Goal: Download file/media

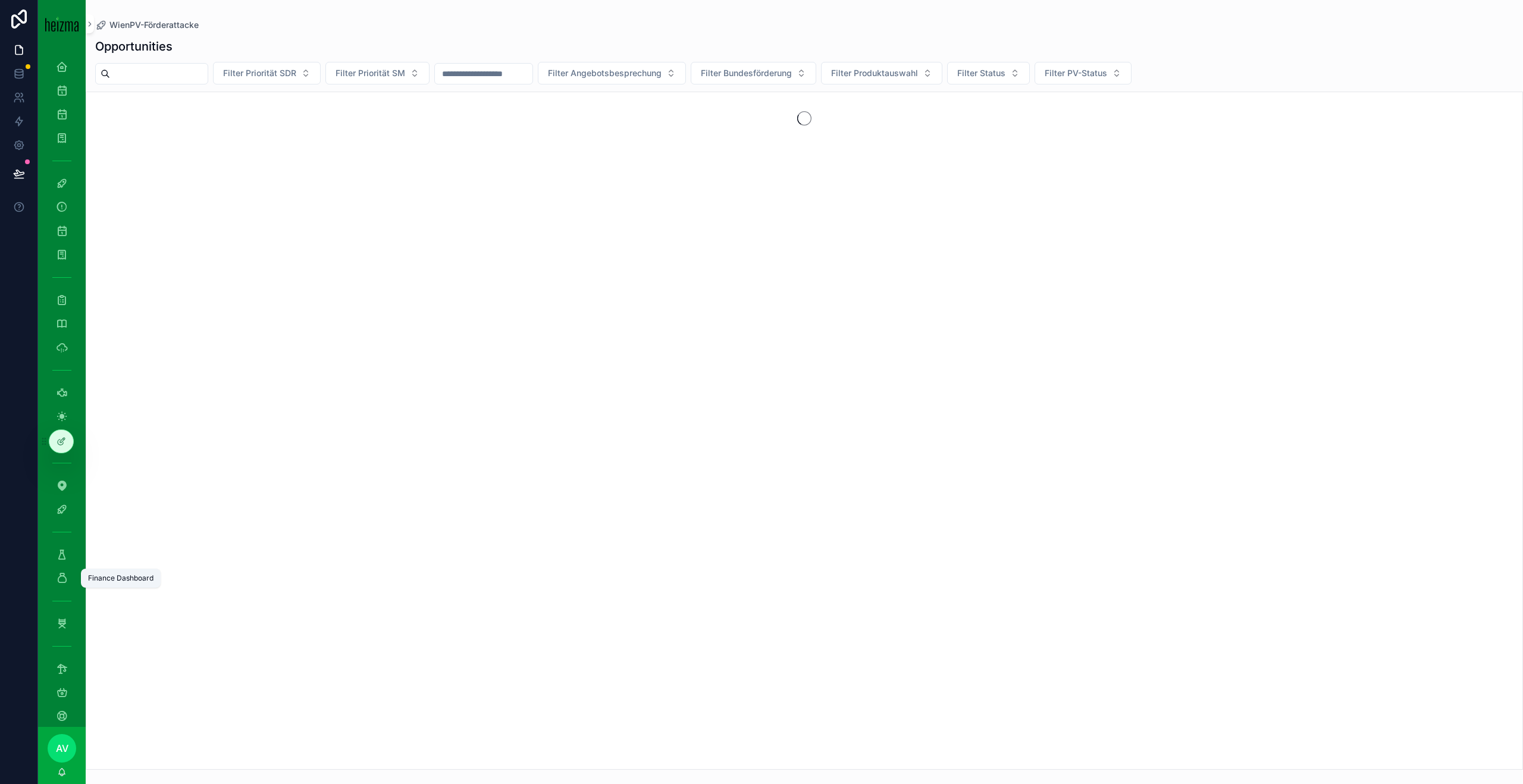
click at [63, 574] on icon "scrollable content" at bounding box center [62, 578] width 12 height 12
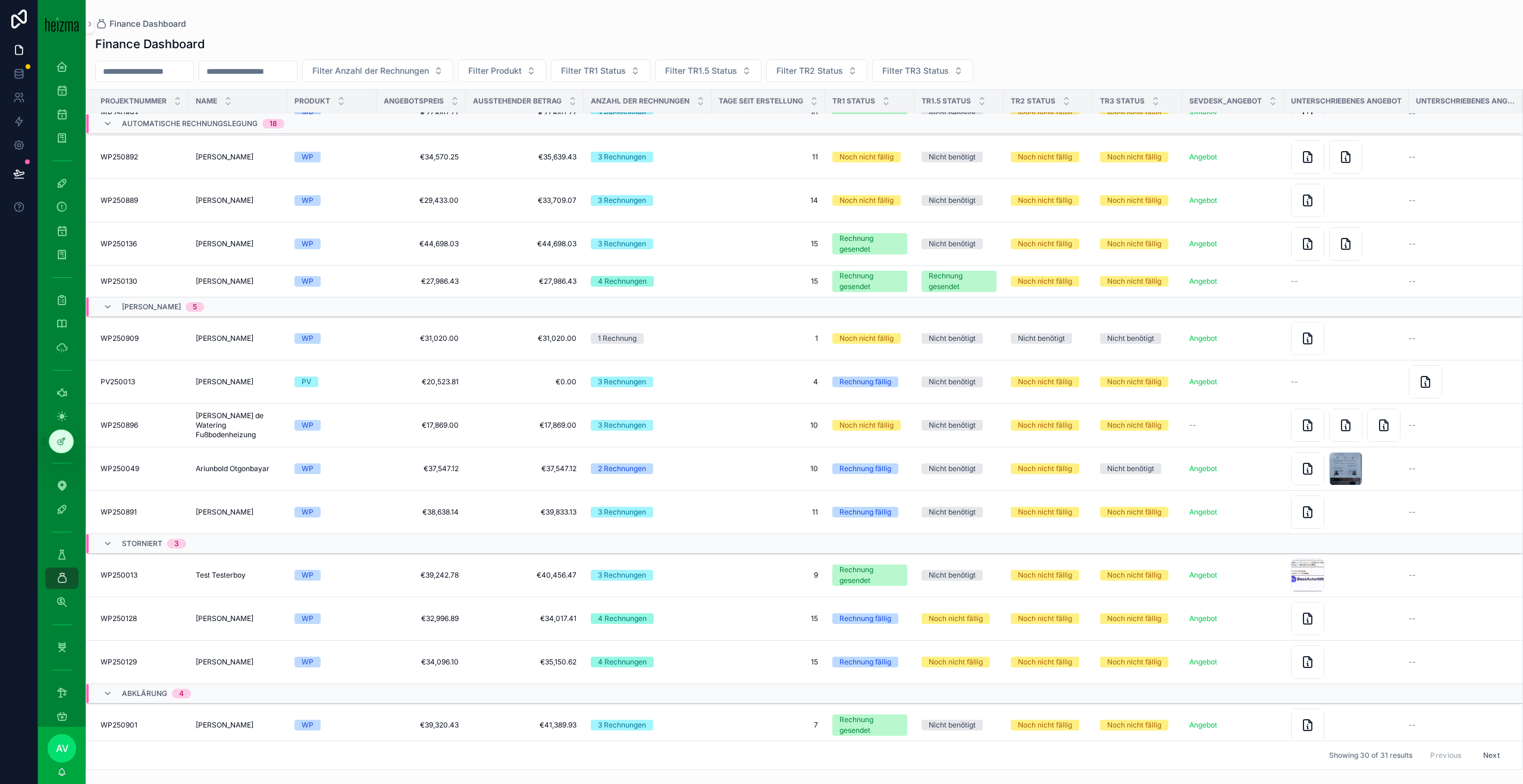
scroll to position [621, 0]
click at [240, 341] on span "[PERSON_NAME]" at bounding box center [224, 340] width 58 height 10
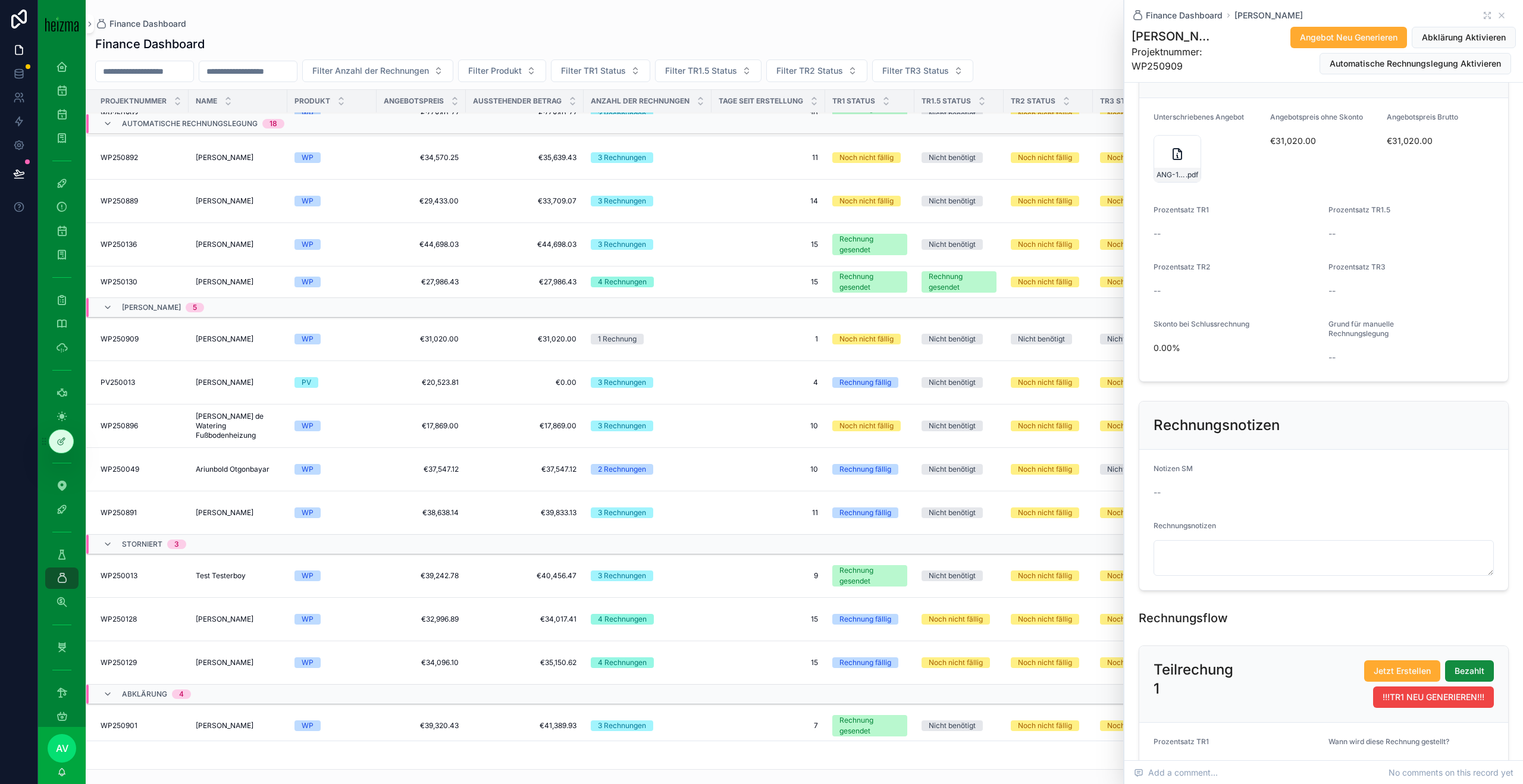
scroll to position [482, 0]
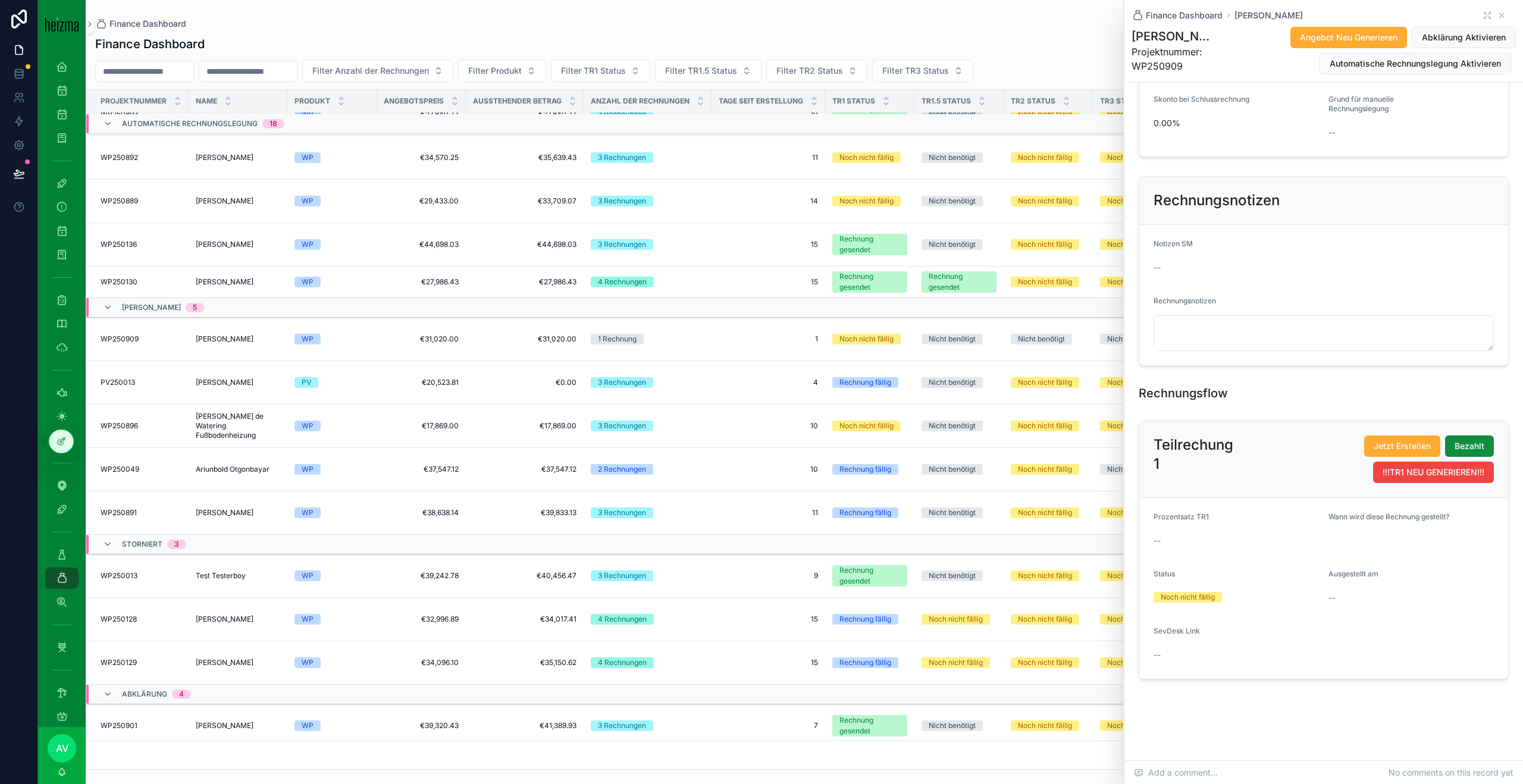
click at [845, 370] on td "Rechnung fällig" at bounding box center [870, 383] width 89 height 44
click at [787, 336] on span "1" at bounding box center [768, 340] width 99 height 10
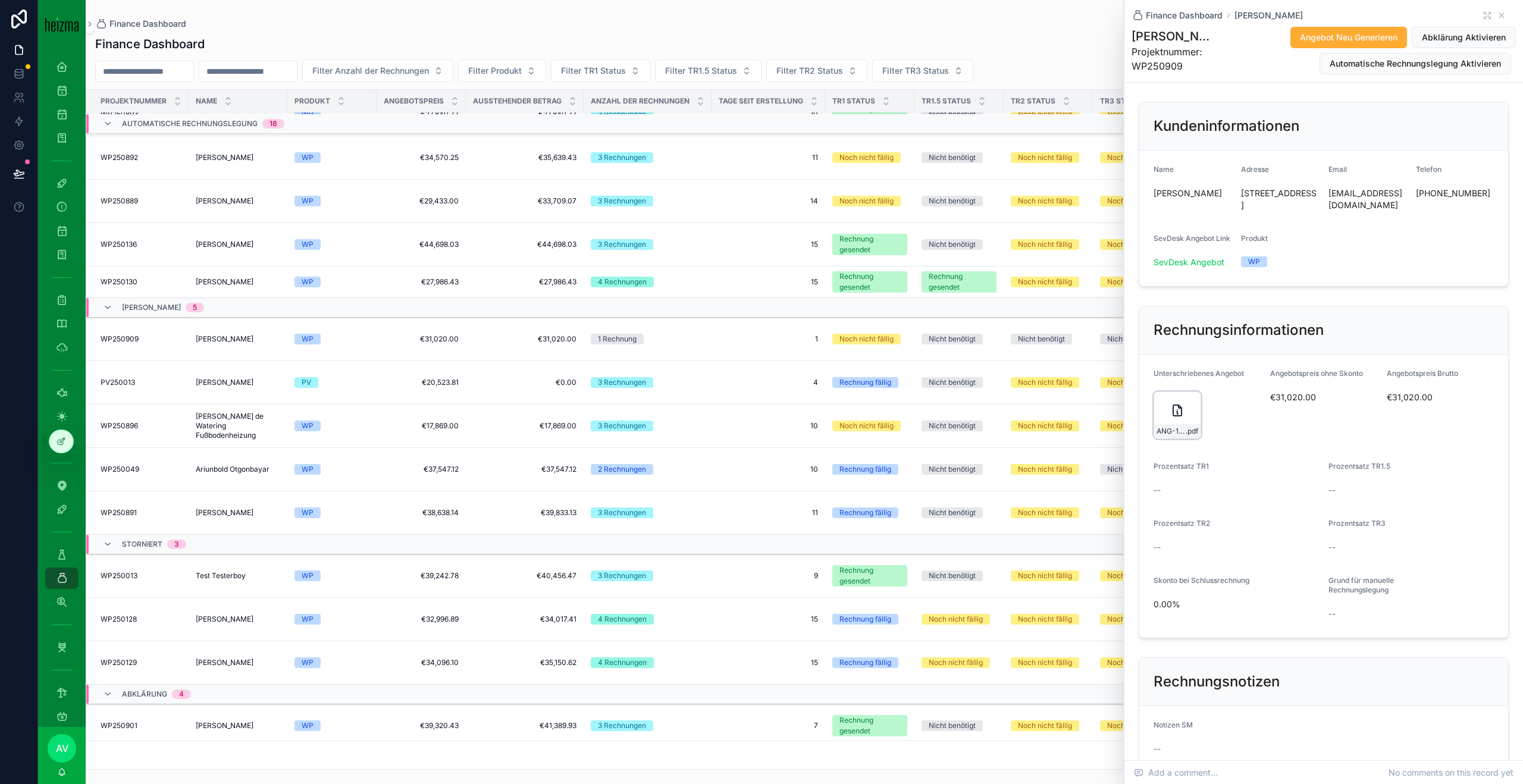
click at [1167, 416] on div "ANG-12453-BuÌchler-2025-08-14-(2)-(1)-(2) .pdf" at bounding box center [1178, 416] width 48 height 48
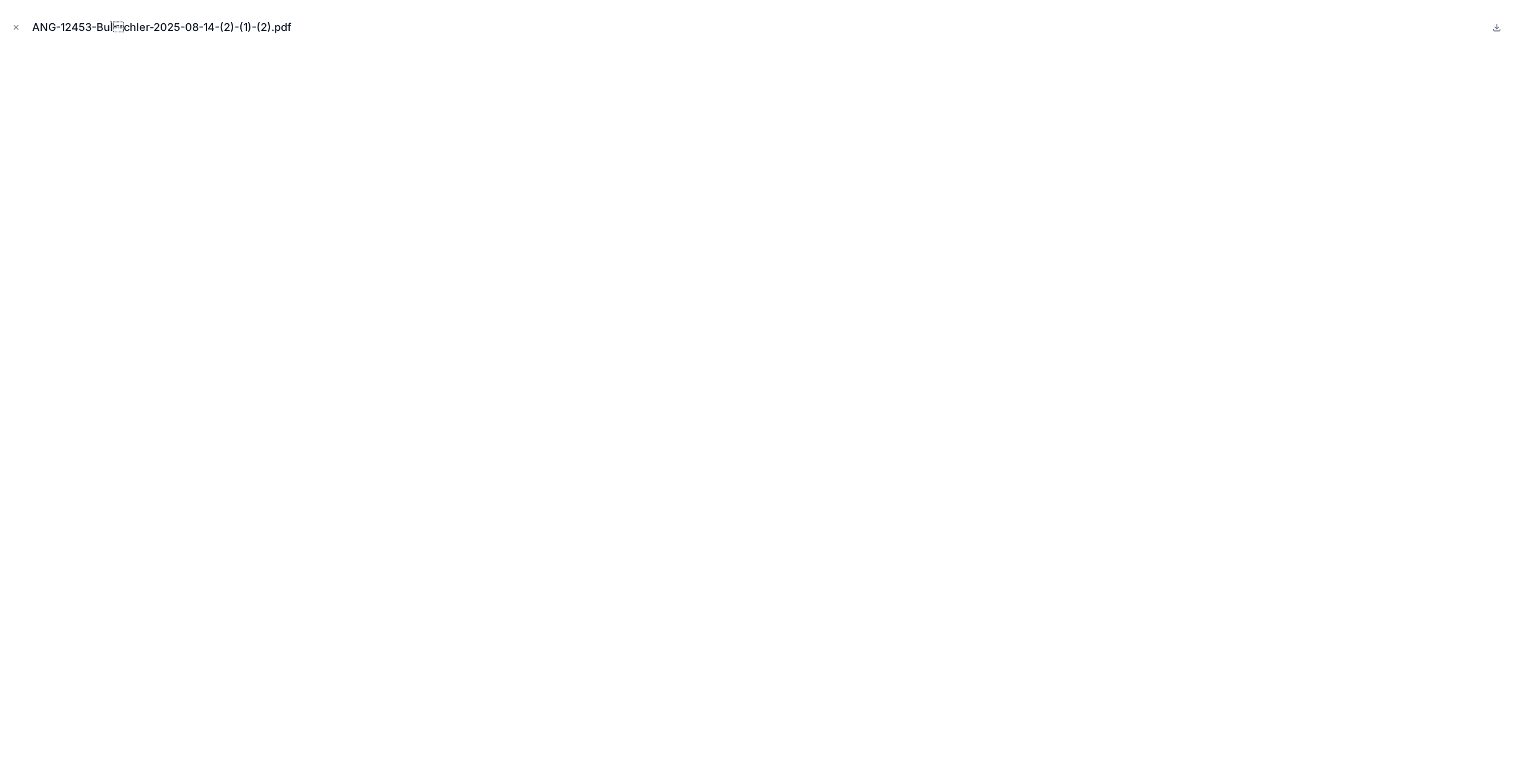
click at [21, 35] on div "ANG-12453-BuÌchler-2025-08-14-(2)-(1)-(2).pdf" at bounding box center [762, 27] width 1504 height 36
click at [16, 27] on icon "Close modal" at bounding box center [16, 27] width 4 height 4
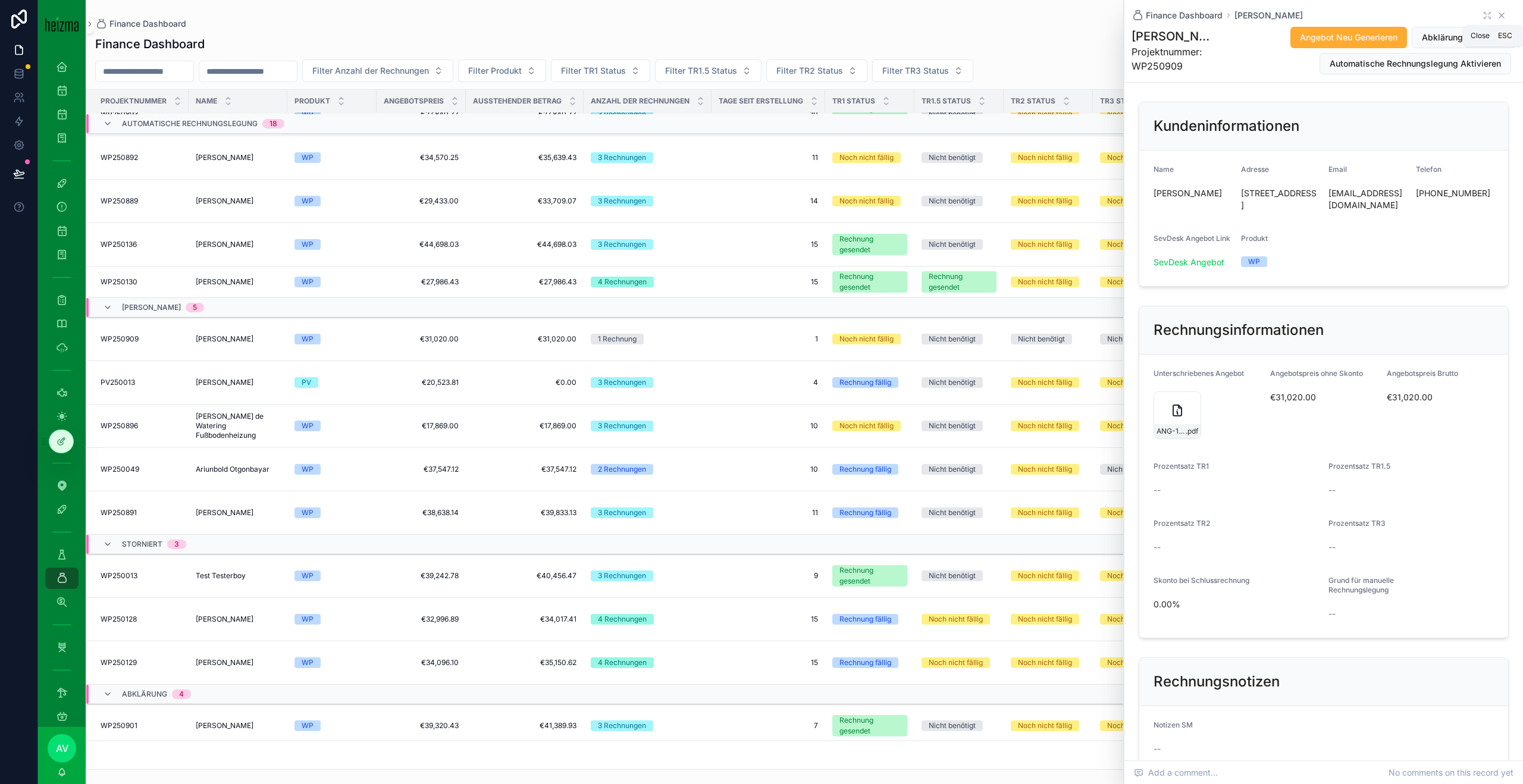
click at [1502, 16] on icon "scrollable content" at bounding box center [1501, 15] width 5 height 5
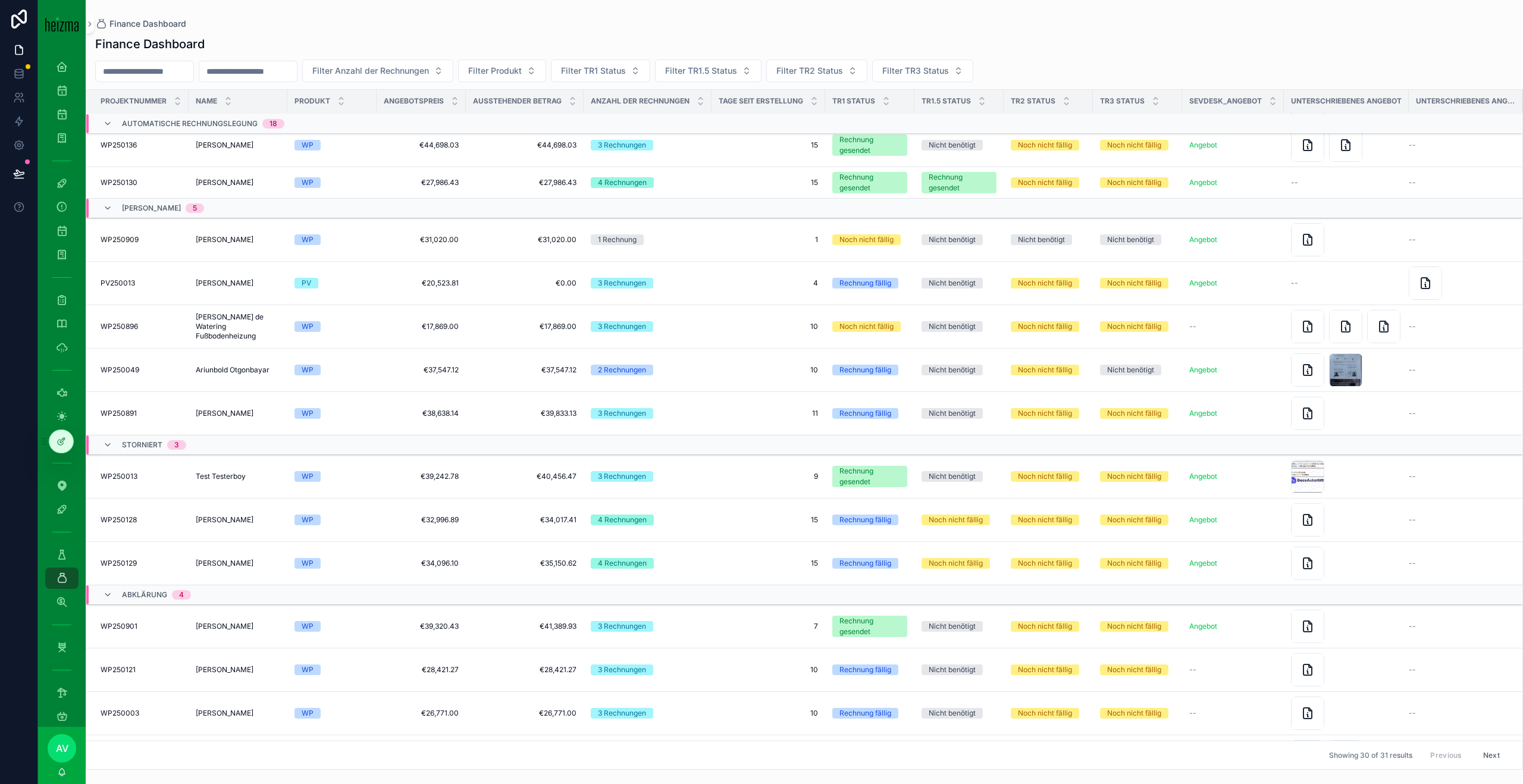
scroll to position [758, 0]
